Goal: Transaction & Acquisition: Purchase product/service

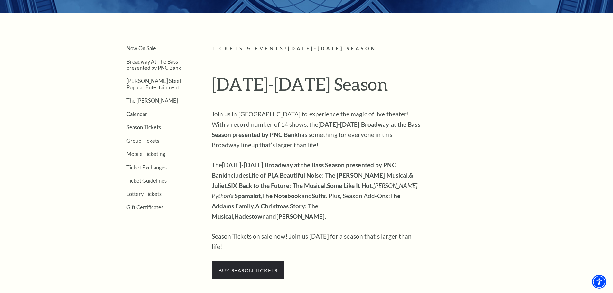
scroll to position [129, 0]
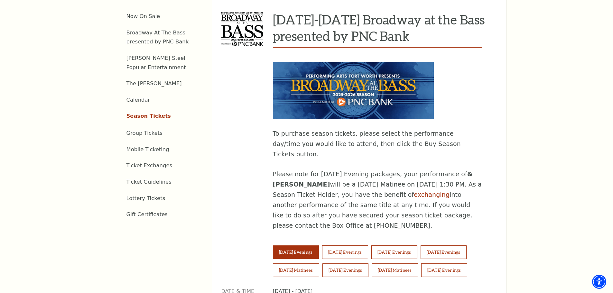
scroll to position [322, 0]
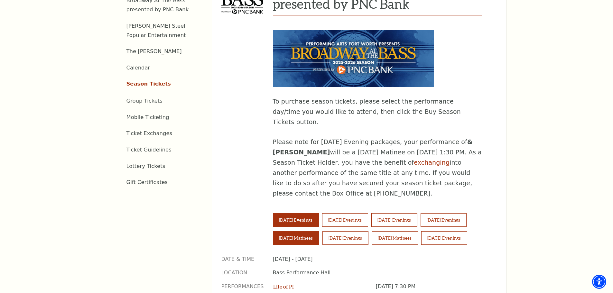
click at [296, 231] on button "[DATE] Matinees" at bounding box center [296, 238] width 46 height 14
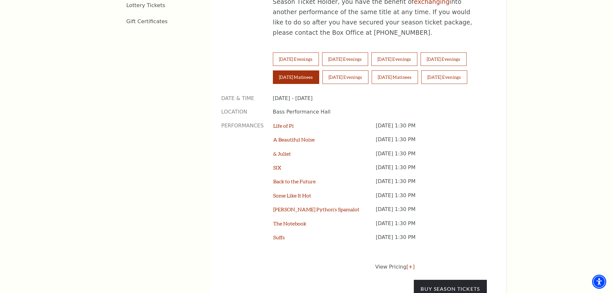
scroll to position [450, 0]
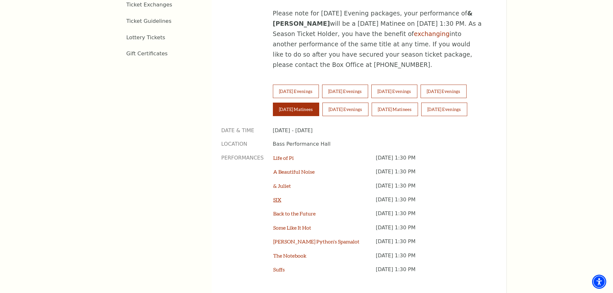
click at [276, 196] on link "SIX" at bounding box center [277, 199] width 8 height 6
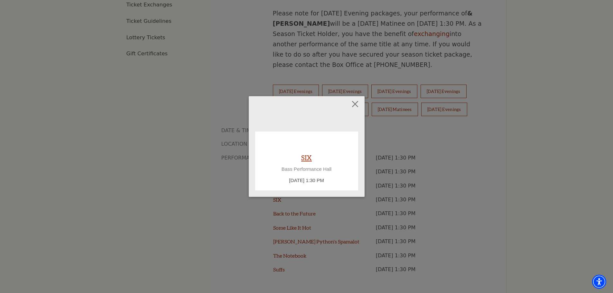
click at [308, 157] on link "SIX" at bounding box center [306, 157] width 11 height 9
click at [353, 103] on button "Close" at bounding box center [355, 104] width 12 height 12
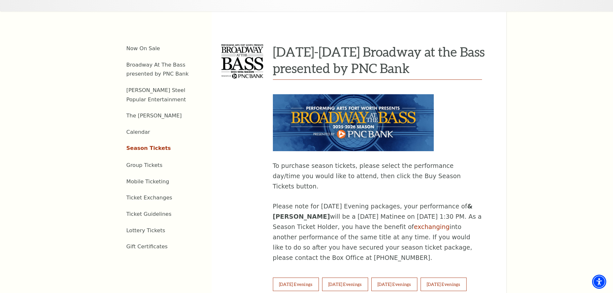
scroll to position [161, 0]
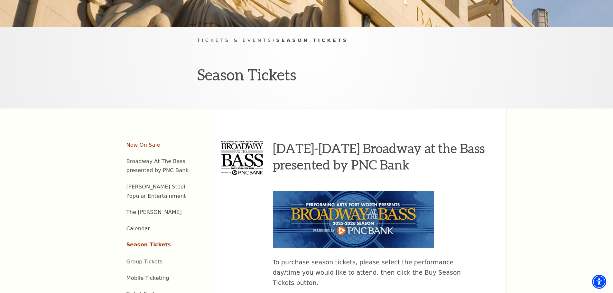
click at [142, 142] on link "Now On Sale" at bounding box center [143, 145] width 34 height 6
click at [141, 142] on link "Now On Sale" at bounding box center [143, 145] width 34 height 6
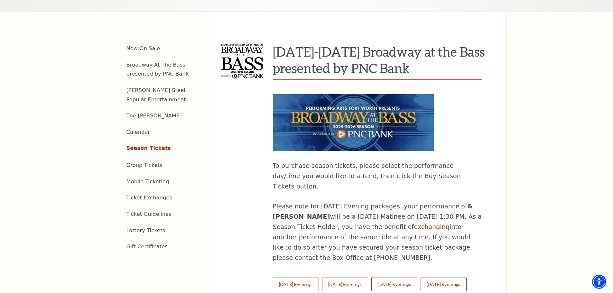
scroll to position [289, 0]
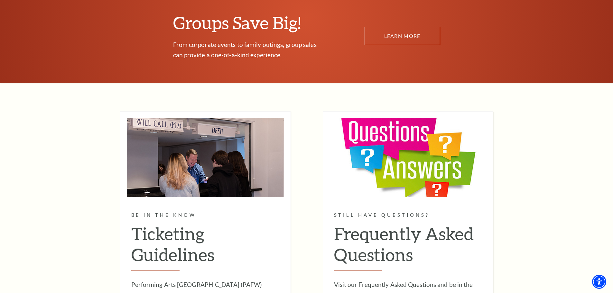
scroll to position [3730, 0]
